Goal: Task Accomplishment & Management: Manage account settings

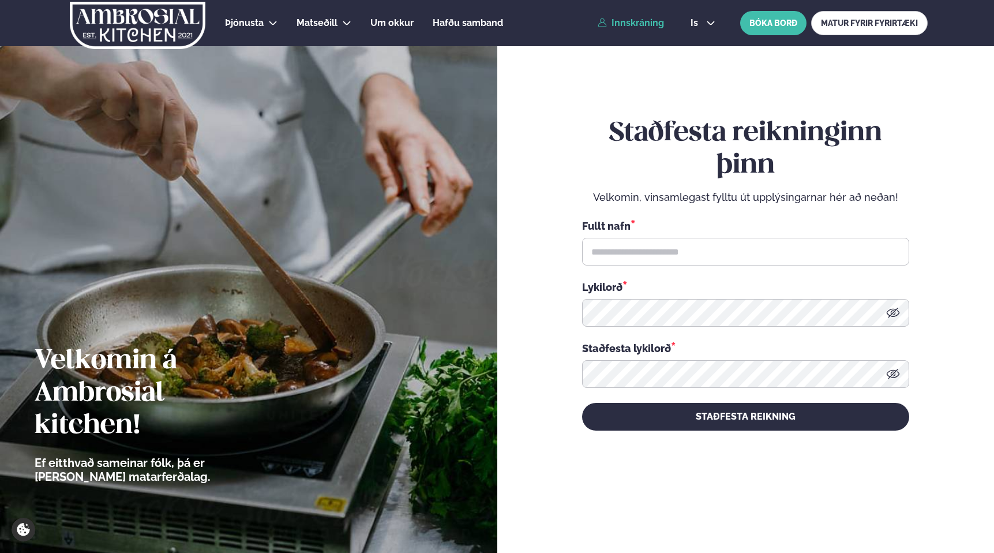
click at [645, 25] on link "Innskráning" at bounding box center [631, 23] width 66 height 10
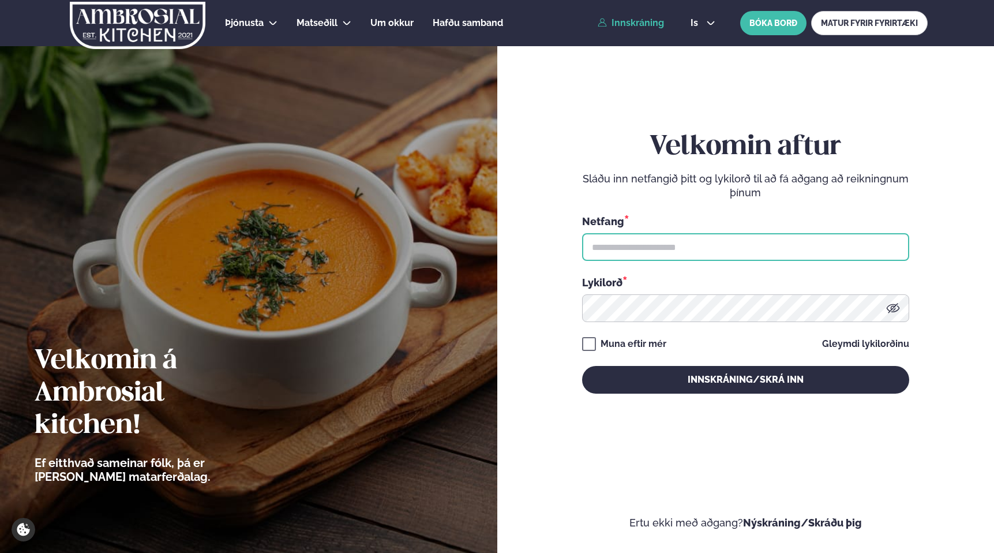
type input "**********"
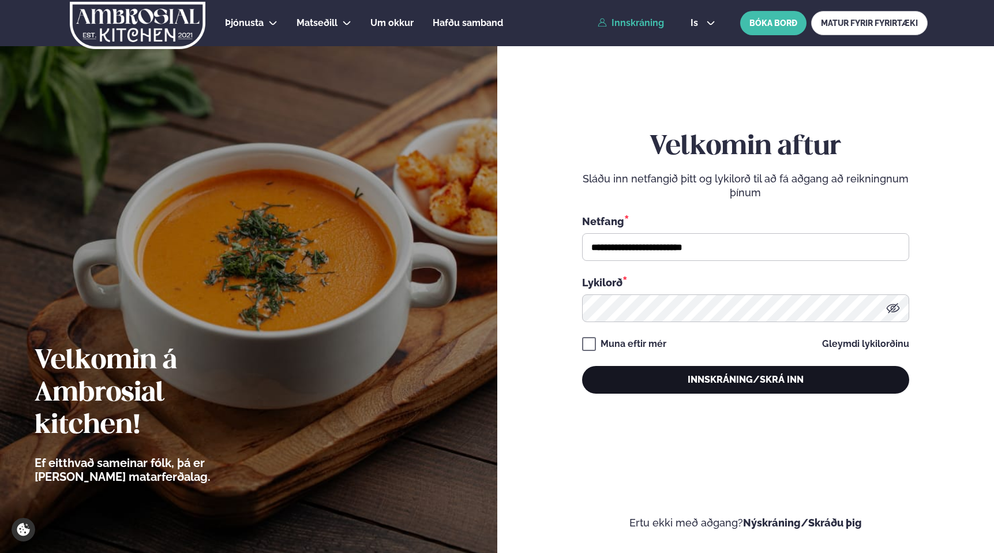
click at [725, 380] on button "Innskráning/Skrá inn" at bounding box center [745, 380] width 327 height 28
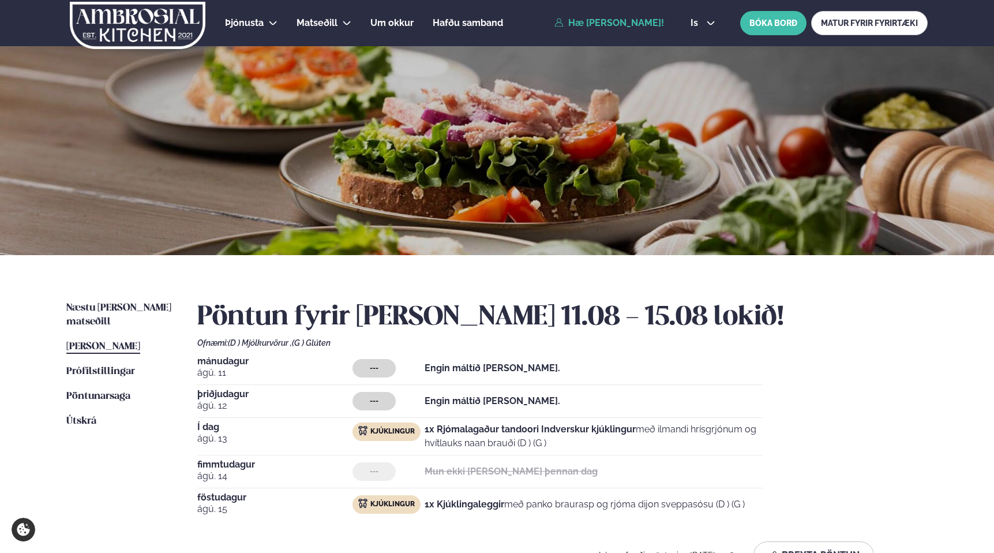
drag, startPoint x: 665, startPoint y: 447, endPoint x: 678, endPoint y: 440, distance: 15.0
click at [678, 440] on p "1x Rjómalagaður tandoori Indverskur kjúklingur með ilmandi hrísgrjónum og hvítl…" at bounding box center [594, 436] width 338 height 28
drag, startPoint x: 689, startPoint y: 440, endPoint x: 729, endPoint y: 451, distance: 41.1
click at [729, 452] on div "Í dag [DATE] Kjúklingur 1x Rjómalagaður tandoori Indverskur kjúklingur með ilma…" at bounding box center [479, 438] width 565 height 33
click at [748, 448] on p "1x Rjómalagaður tandoori Indverskur kjúklingur með ilmandi hrísgrjónum og hvítl…" at bounding box center [594, 436] width 338 height 28
